Goal: Information Seeking & Learning: Check status

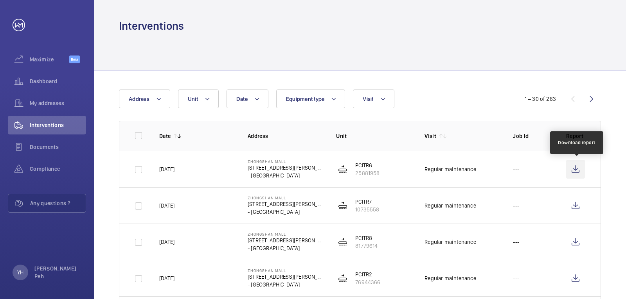
click at [572, 173] on wm-front-icon-button at bounding box center [575, 169] width 19 height 19
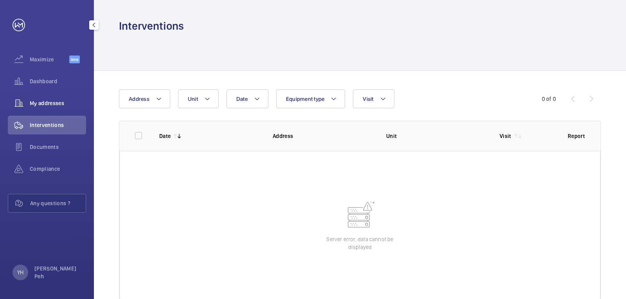
click at [46, 98] on div "My addresses" at bounding box center [47, 103] width 78 height 19
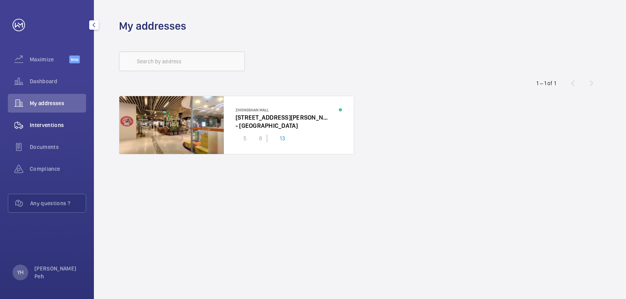
click at [54, 125] on span "Interventions" at bounding box center [58, 125] width 56 height 8
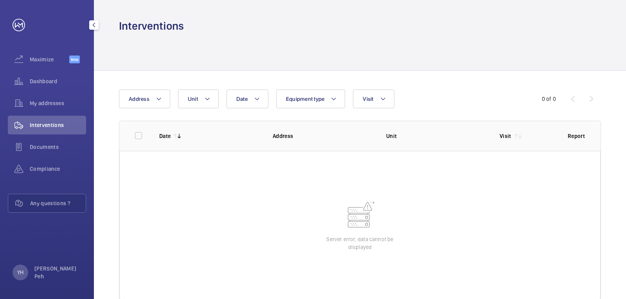
click at [54, 124] on span "Interventions" at bounding box center [58, 125] width 56 height 8
click at [52, 140] on div "Documents" at bounding box center [47, 147] width 78 height 19
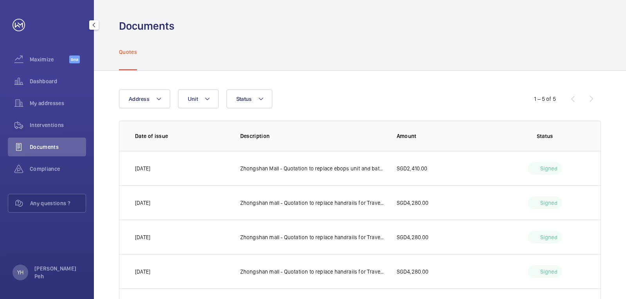
click at [52, 113] on div "My addresses" at bounding box center [47, 105] width 78 height 22
drag, startPoint x: 46, startPoint y: 132, endPoint x: 49, endPoint y: 122, distance: 10.3
click at [45, 131] on div "Interventions" at bounding box center [47, 125] width 78 height 19
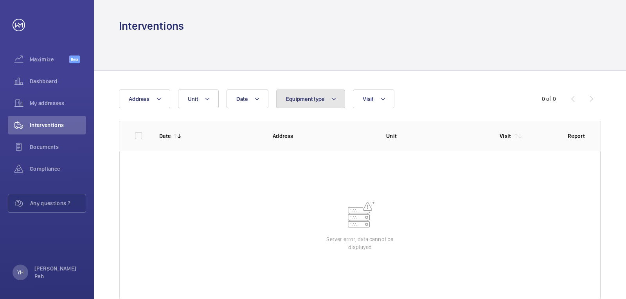
click at [296, 100] on span "Equipment type" at bounding box center [305, 99] width 39 height 6
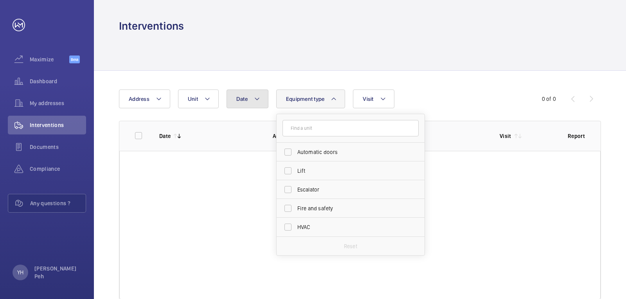
click at [250, 97] on button "Date" at bounding box center [248, 99] width 42 height 19
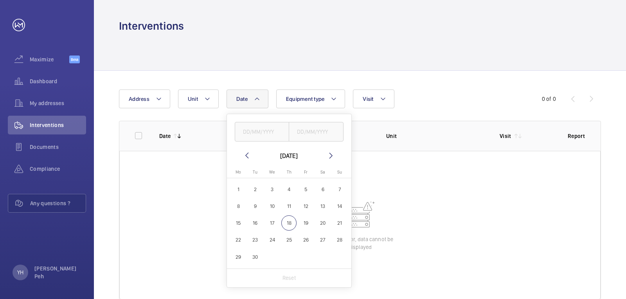
click at [250, 97] on button "Date" at bounding box center [248, 99] width 42 height 19
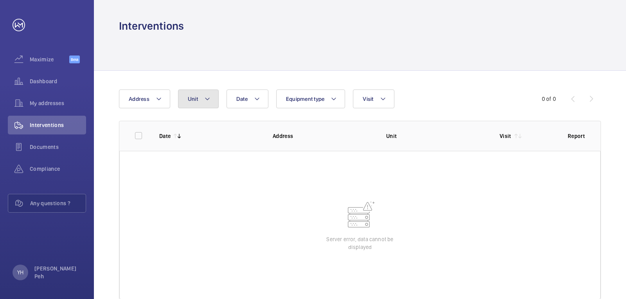
click at [216, 97] on button "Unit" at bounding box center [198, 99] width 41 height 19
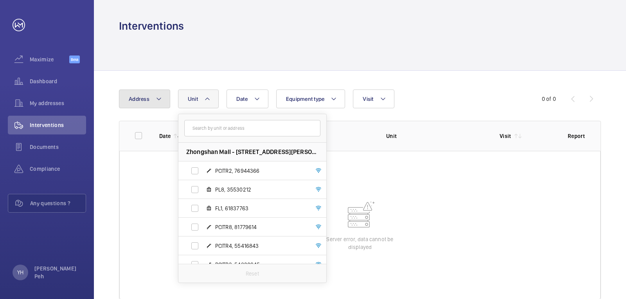
click at [152, 100] on button "Address" at bounding box center [144, 99] width 51 height 19
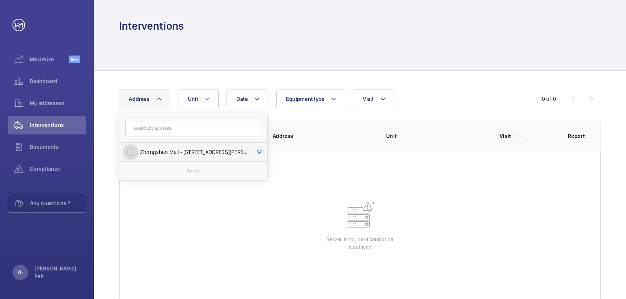
click at [132, 151] on input "Zhongshan Mall - 18 Ah Hood Rd, SINGAPORE -" at bounding box center [131, 152] width 16 height 16
click at [133, 152] on input "Zhongshan Mall - 18 Ah Hood Rd, SINGAPORE -" at bounding box center [131, 152] width 16 height 16
checkbox input "false"
